Goal: Task Accomplishment & Management: Use online tool/utility

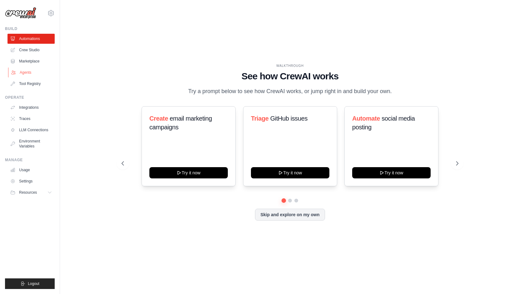
click at [28, 72] on link "Agents" at bounding box center [31, 73] width 47 height 10
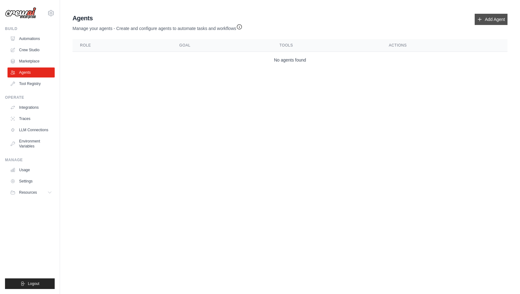
click at [486, 18] on link "Add Agent" at bounding box center [491, 19] width 33 height 11
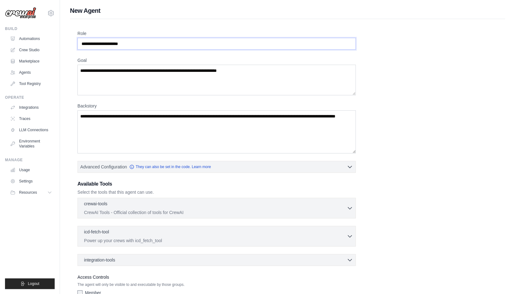
click at [283, 49] on input "Role" at bounding box center [217, 44] width 279 height 12
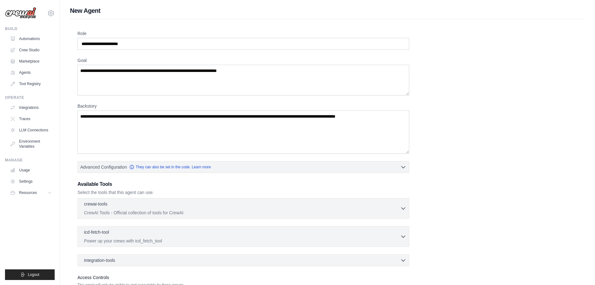
click at [8, 197] on li "Resources Documentation GitHub" at bounding box center [31, 193] width 47 height 10
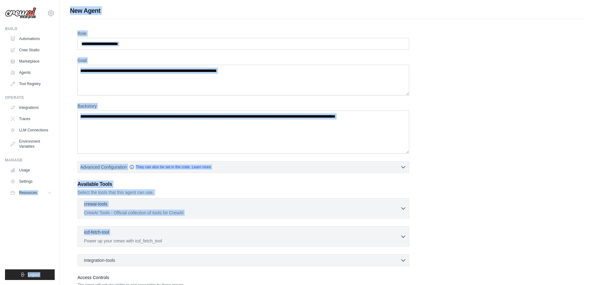
drag, startPoint x: 3, startPoint y: 202, endPoint x: -10, endPoint y: 244, distance: 43.6
click at [0, 244] on html "[EMAIL_ADDRESS][DOMAIN_NAME] Settings Build Automations Crew Studio Resources" at bounding box center [297, 167] width 595 height 335
